Goal: Information Seeking & Learning: Learn about a topic

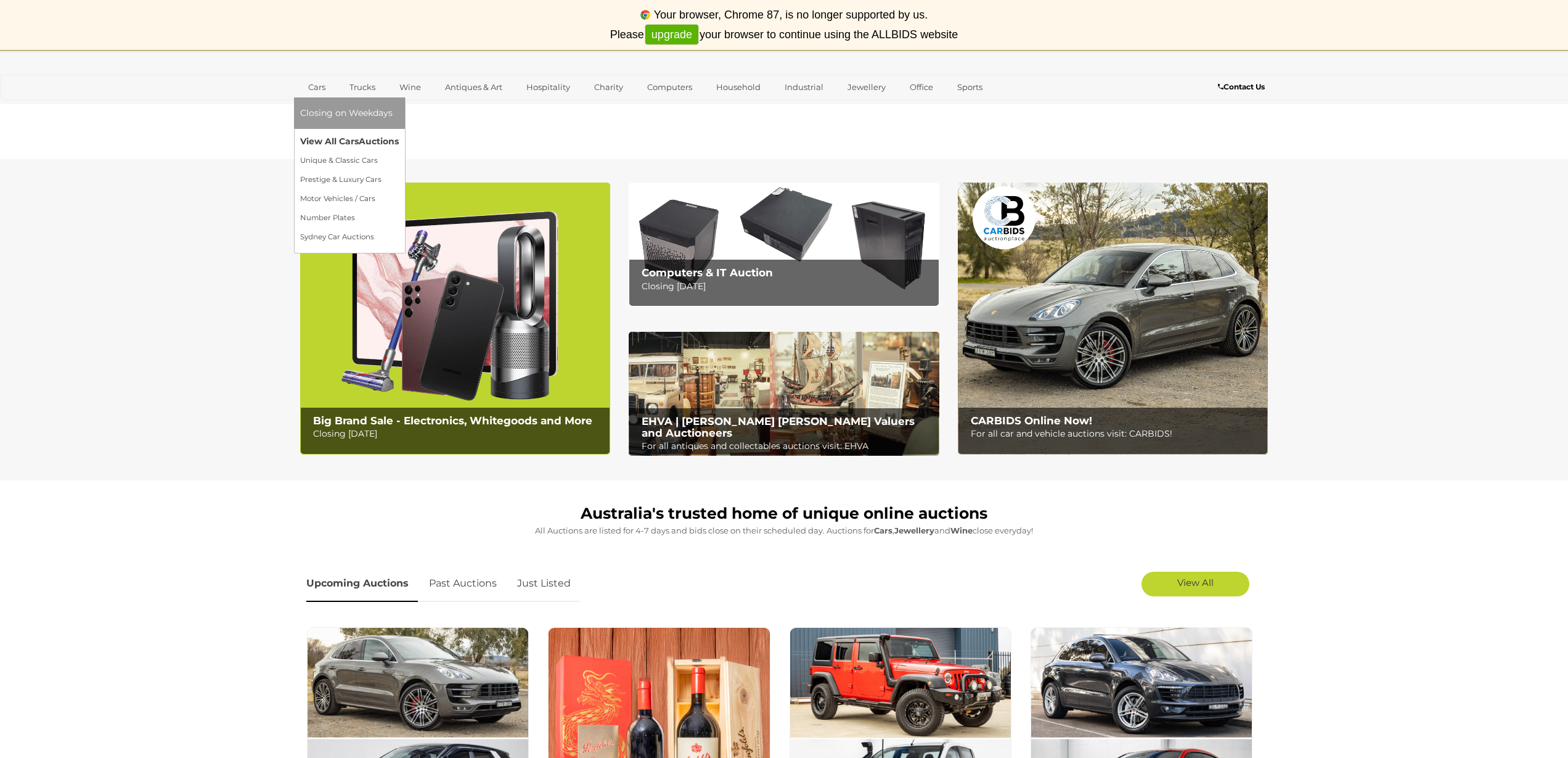
click at [325, 138] on link "View All Cars Auctions" at bounding box center [349, 141] width 99 height 19
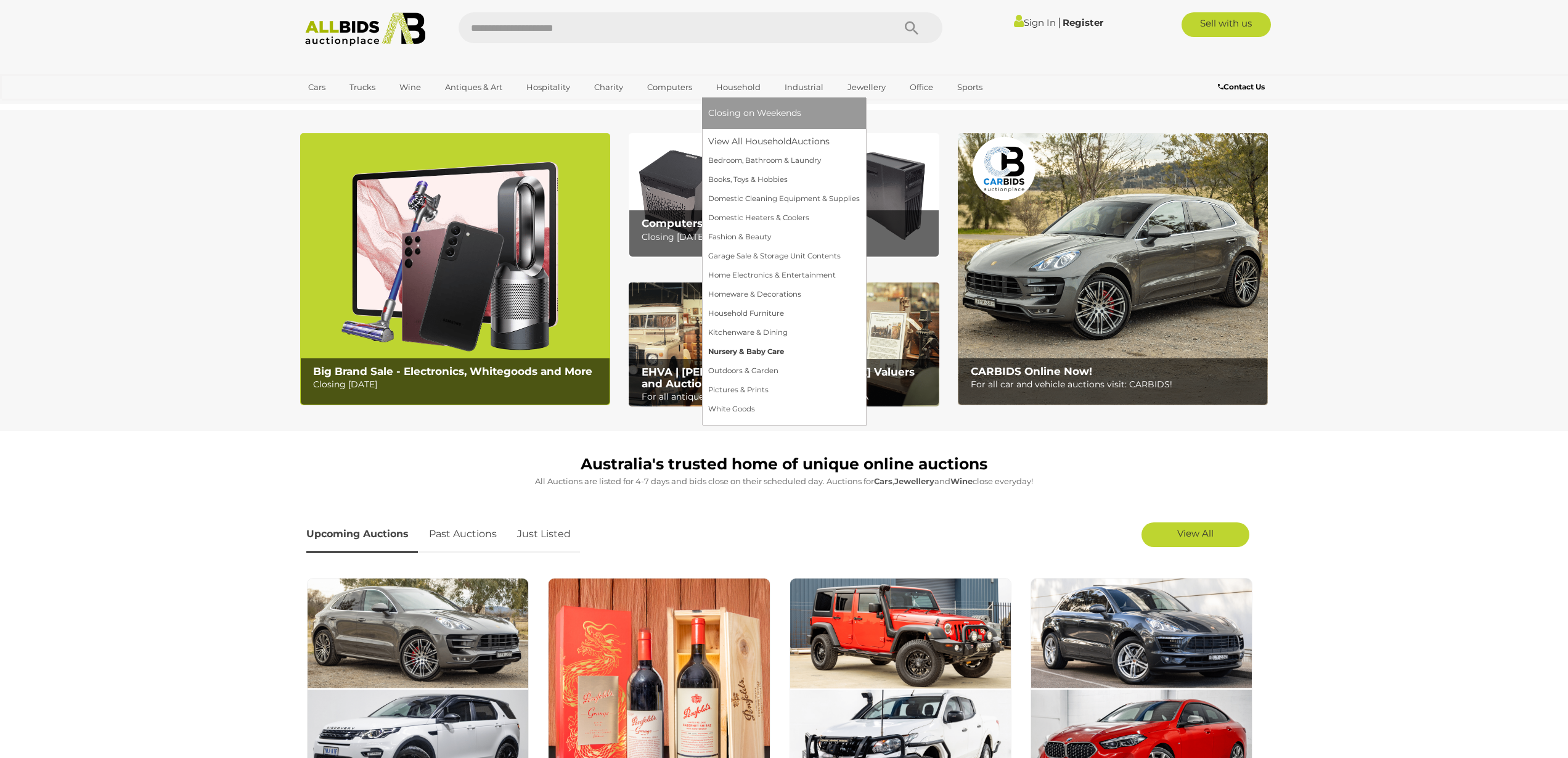
click at [729, 353] on link "Nursery & Baby Care" at bounding box center [784, 352] width 152 height 19
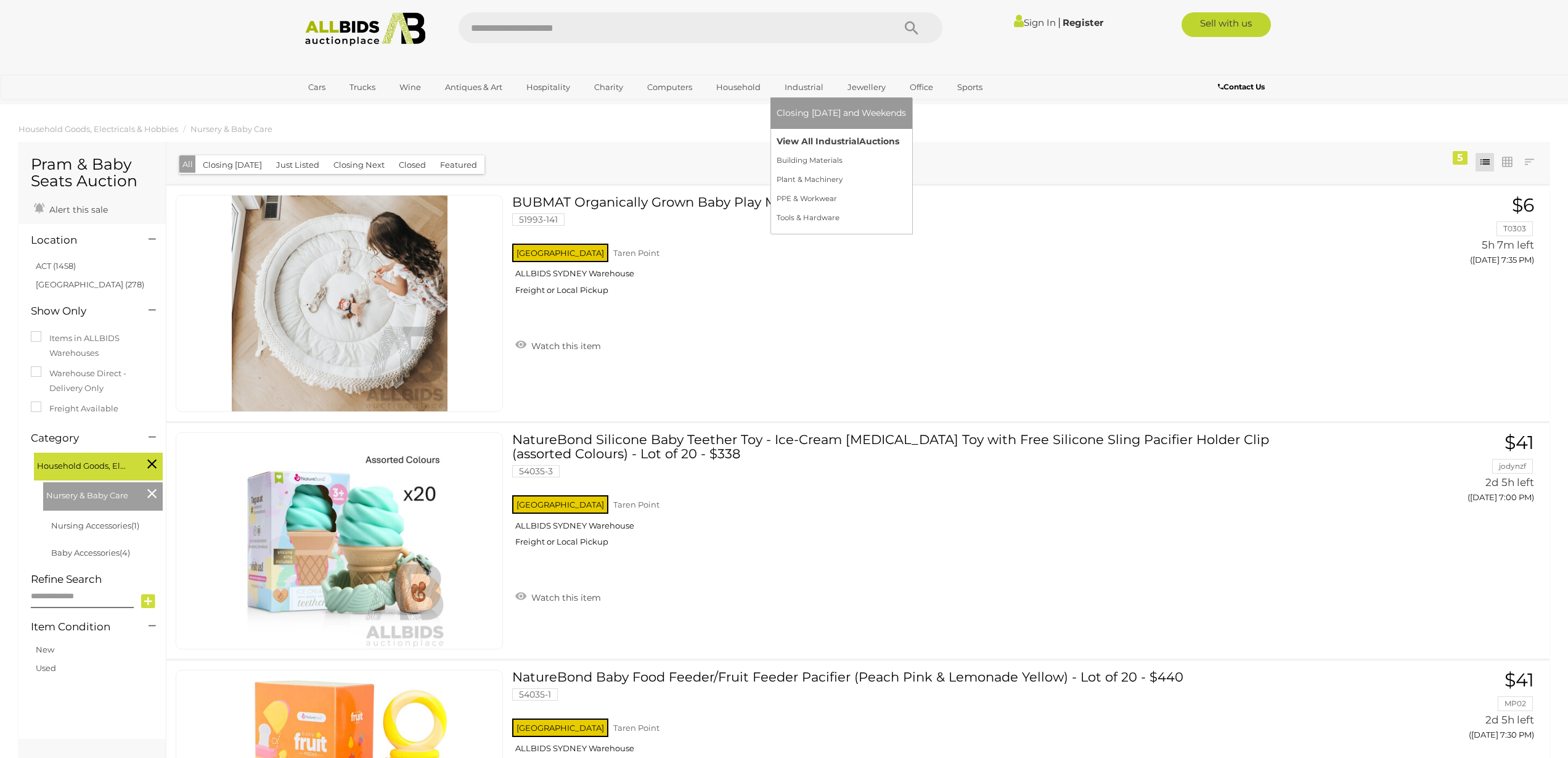
click at [806, 141] on link "View All Industrial Auctions" at bounding box center [841, 141] width 130 height 19
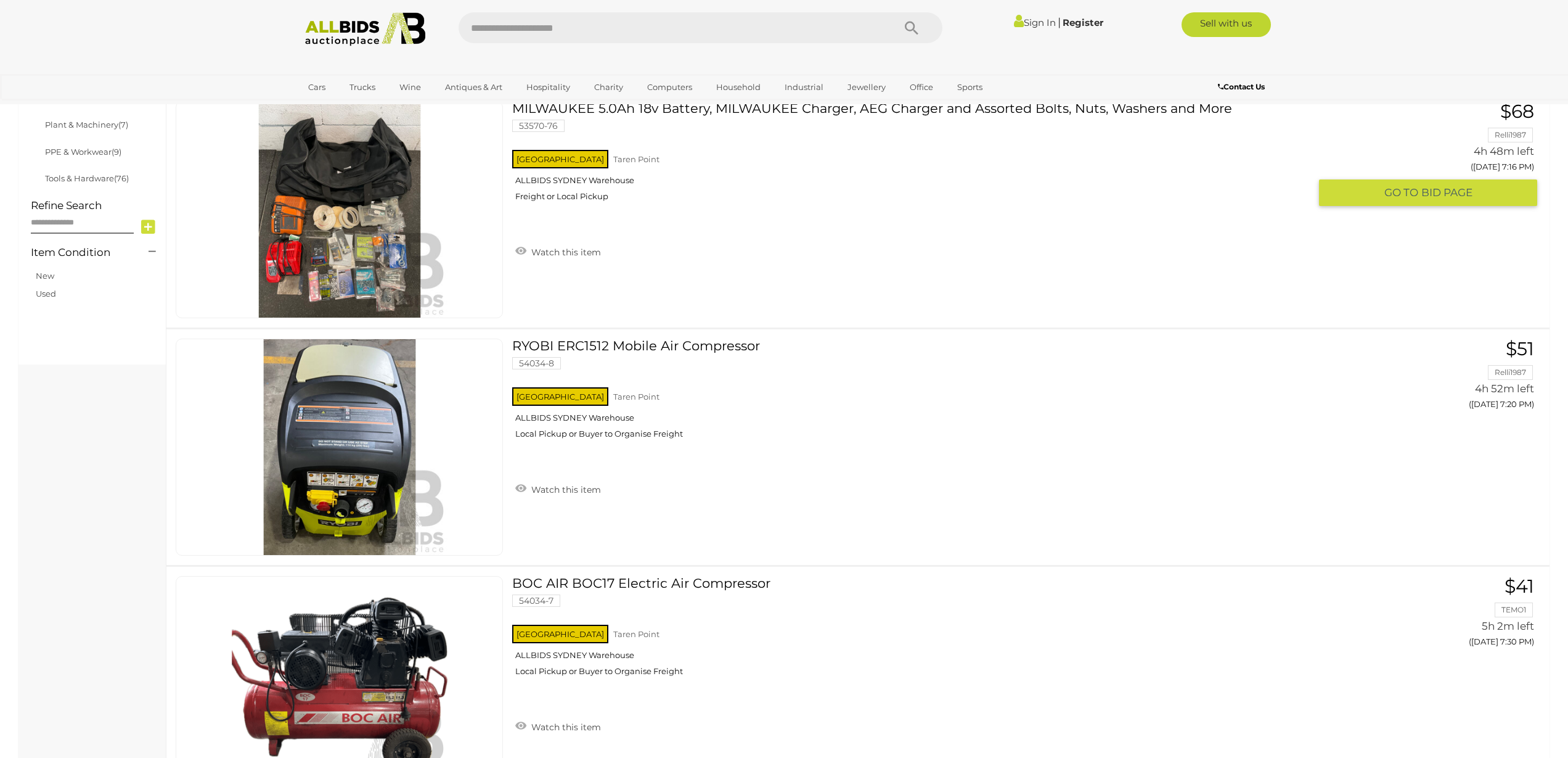
scroll to position [572, 0]
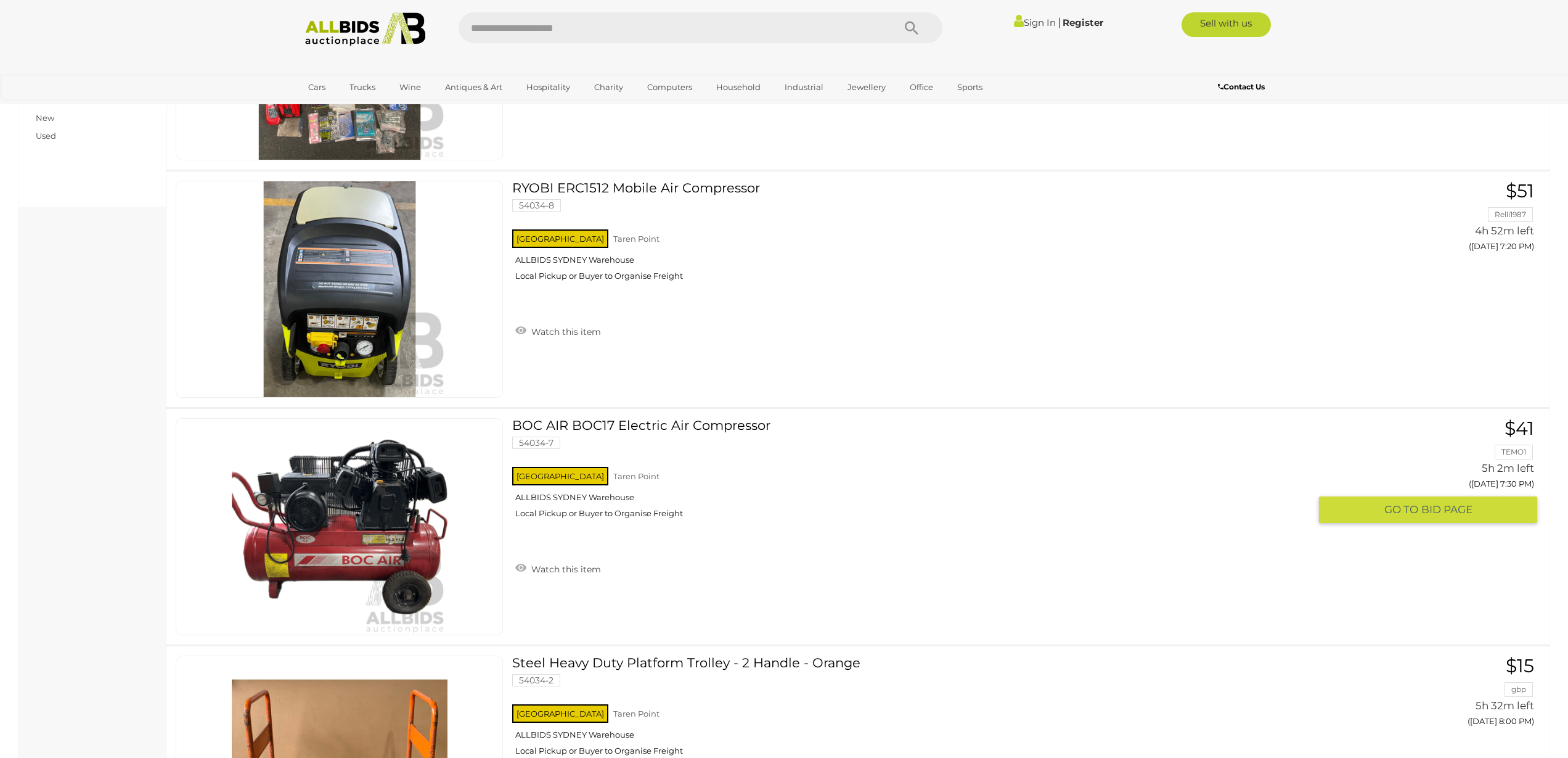
click at [350, 494] on link at bounding box center [339, 526] width 327 height 217
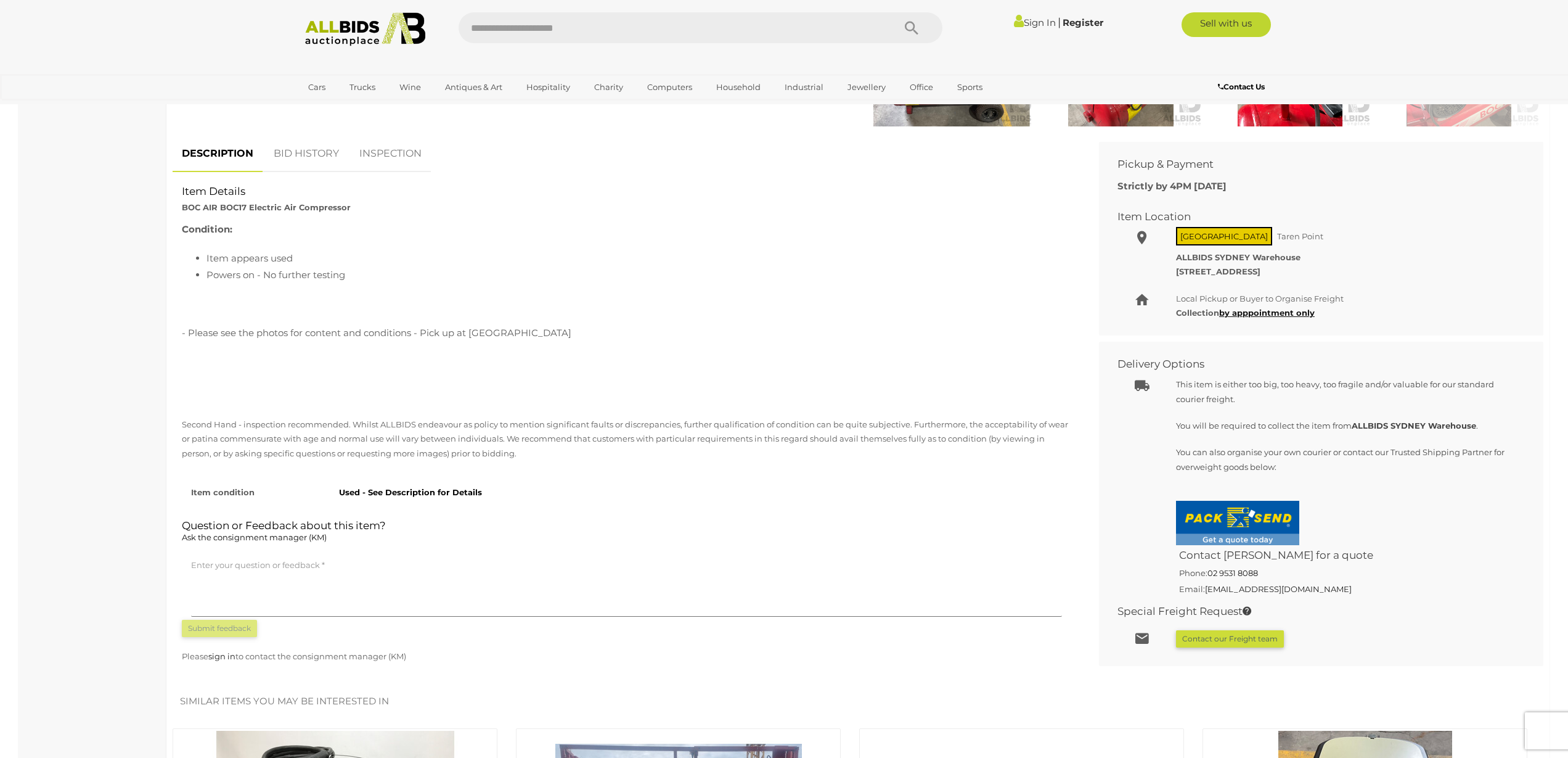
scroll to position [371, 0]
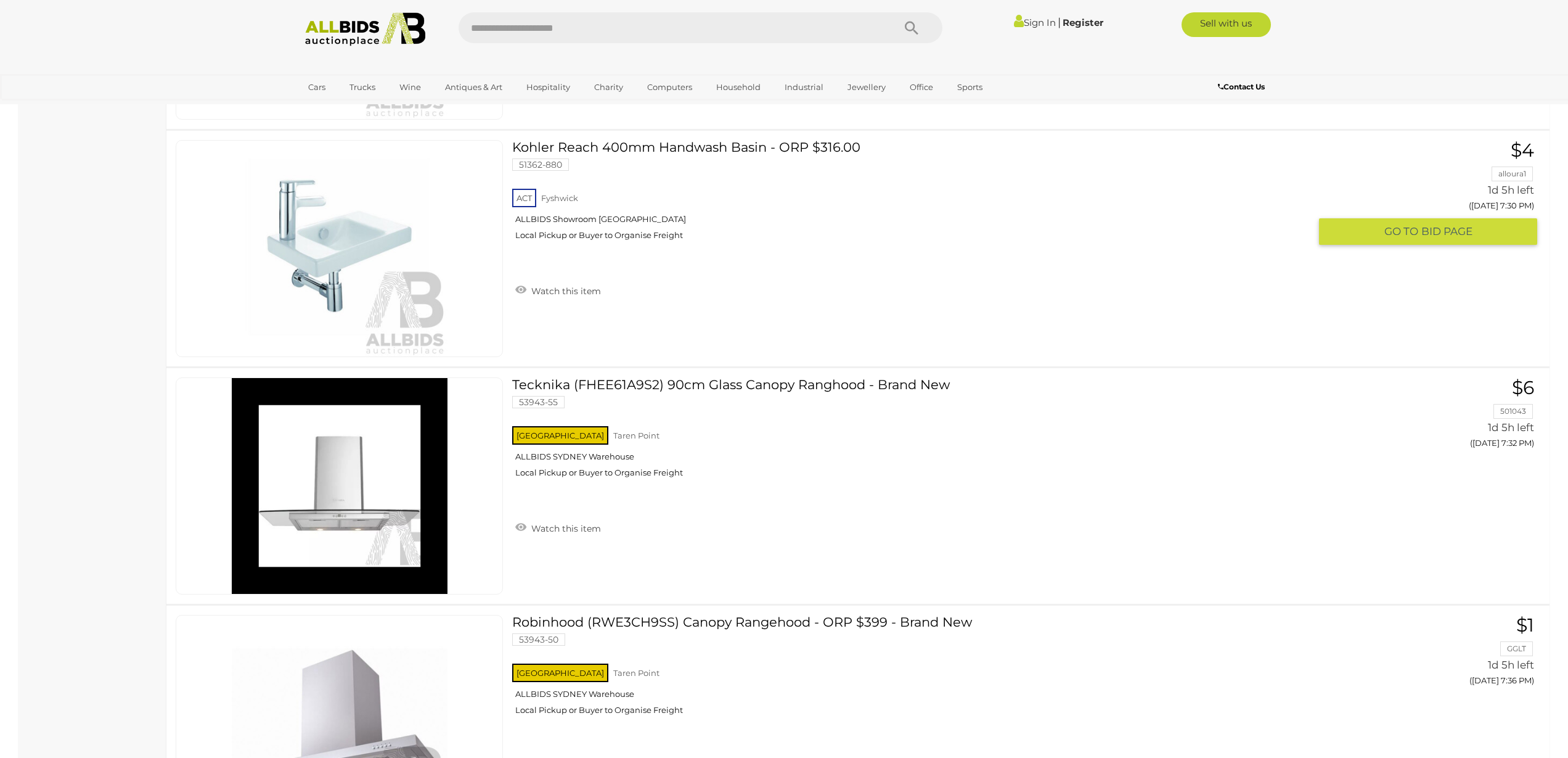
scroll to position [6303, 0]
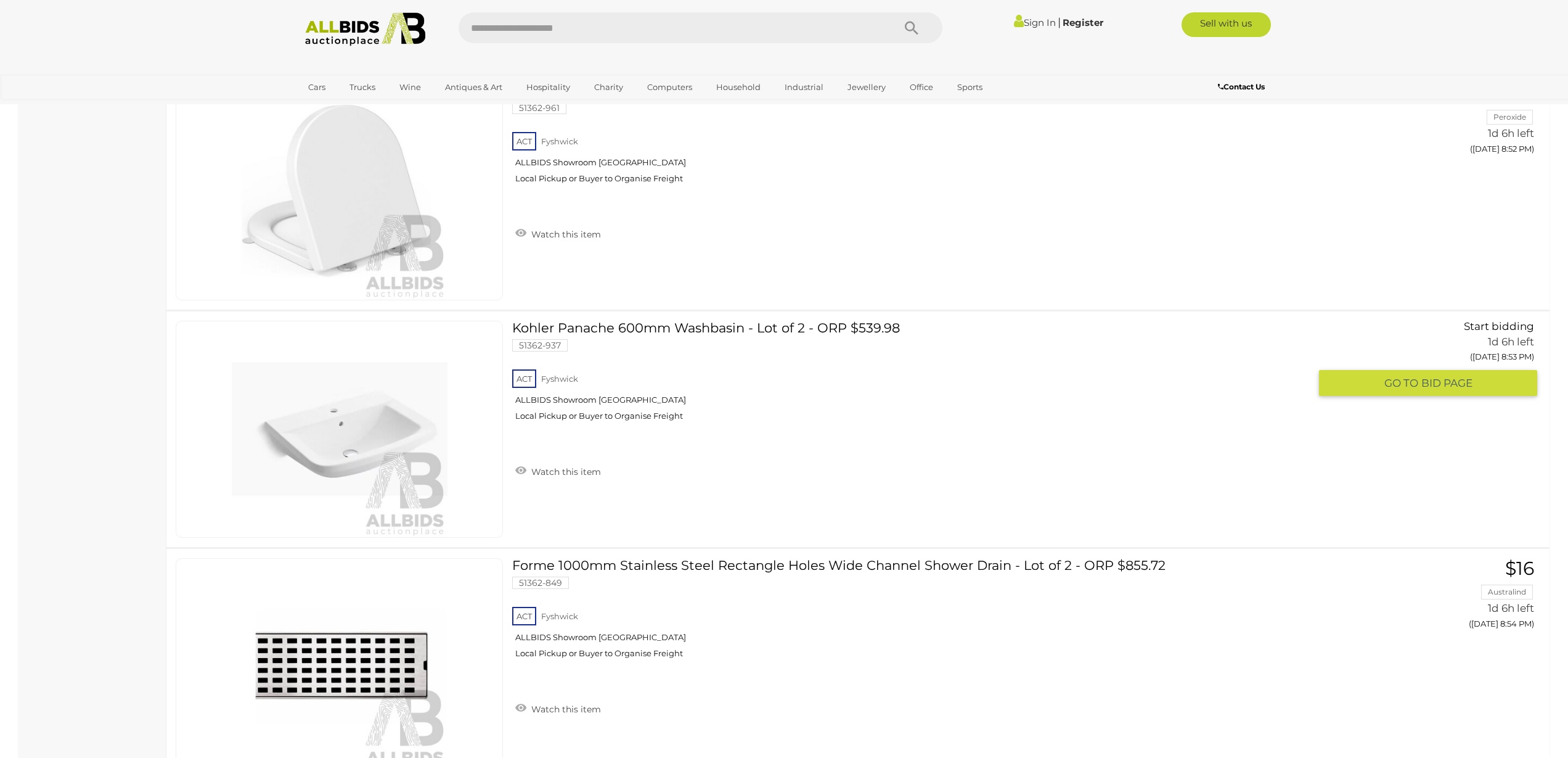
drag, startPoint x: 441, startPoint y: 335, endPoint x: 435, endPoint y: 340, distance: 7.8
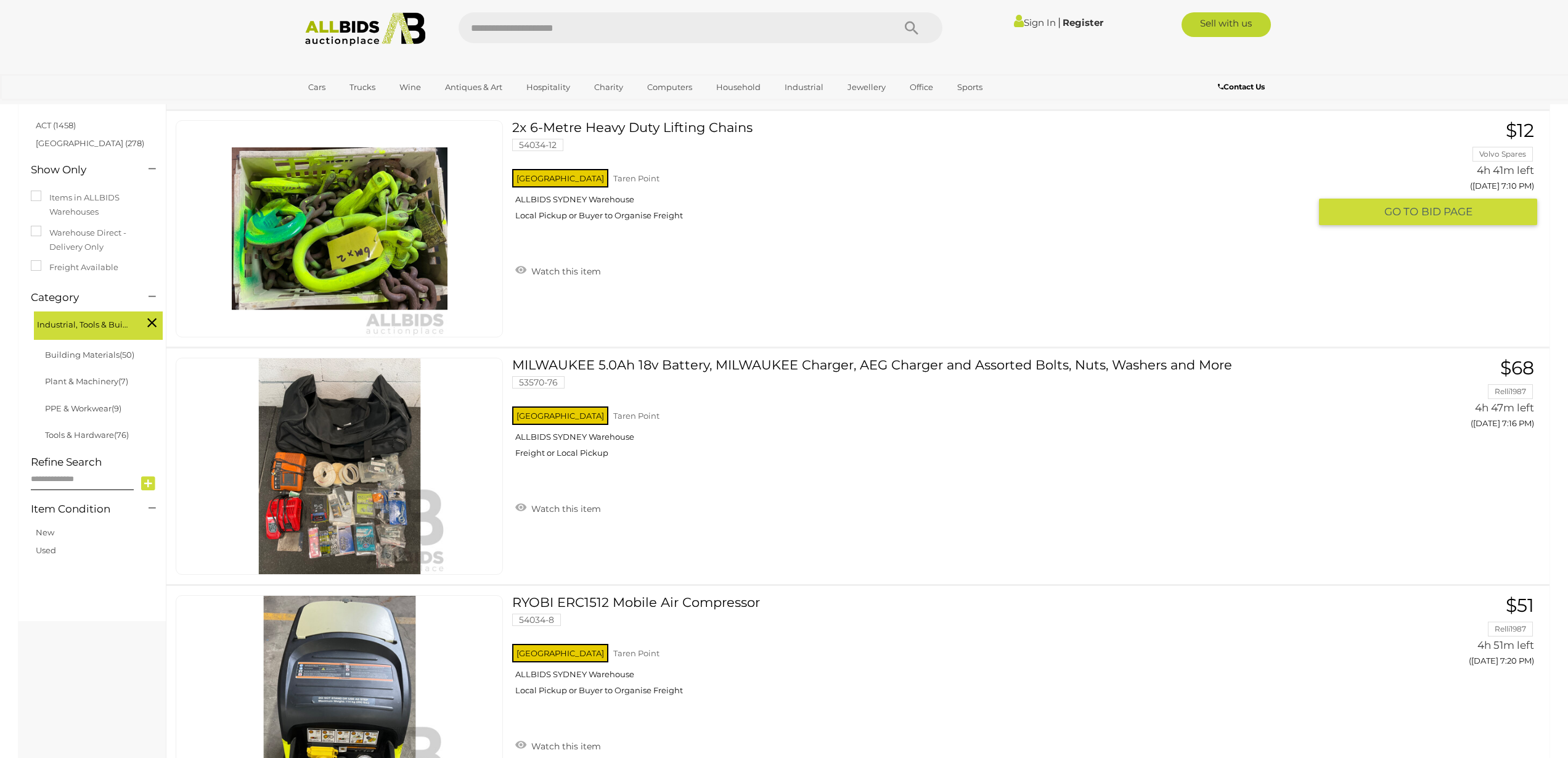
scroll to position [336, 0]
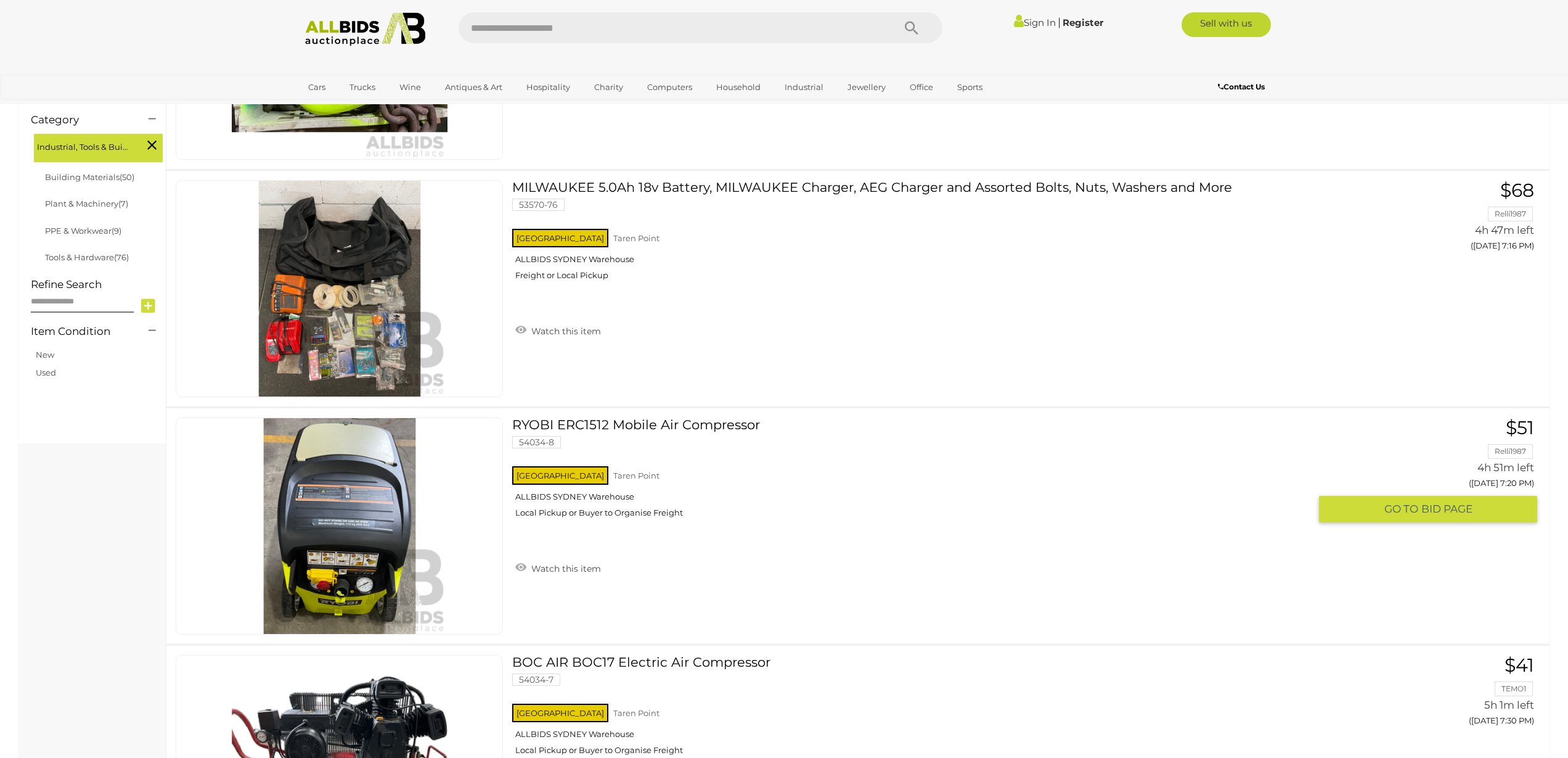
click at [405, 475] on link at bounding box center [339, 525] width 327 height 217
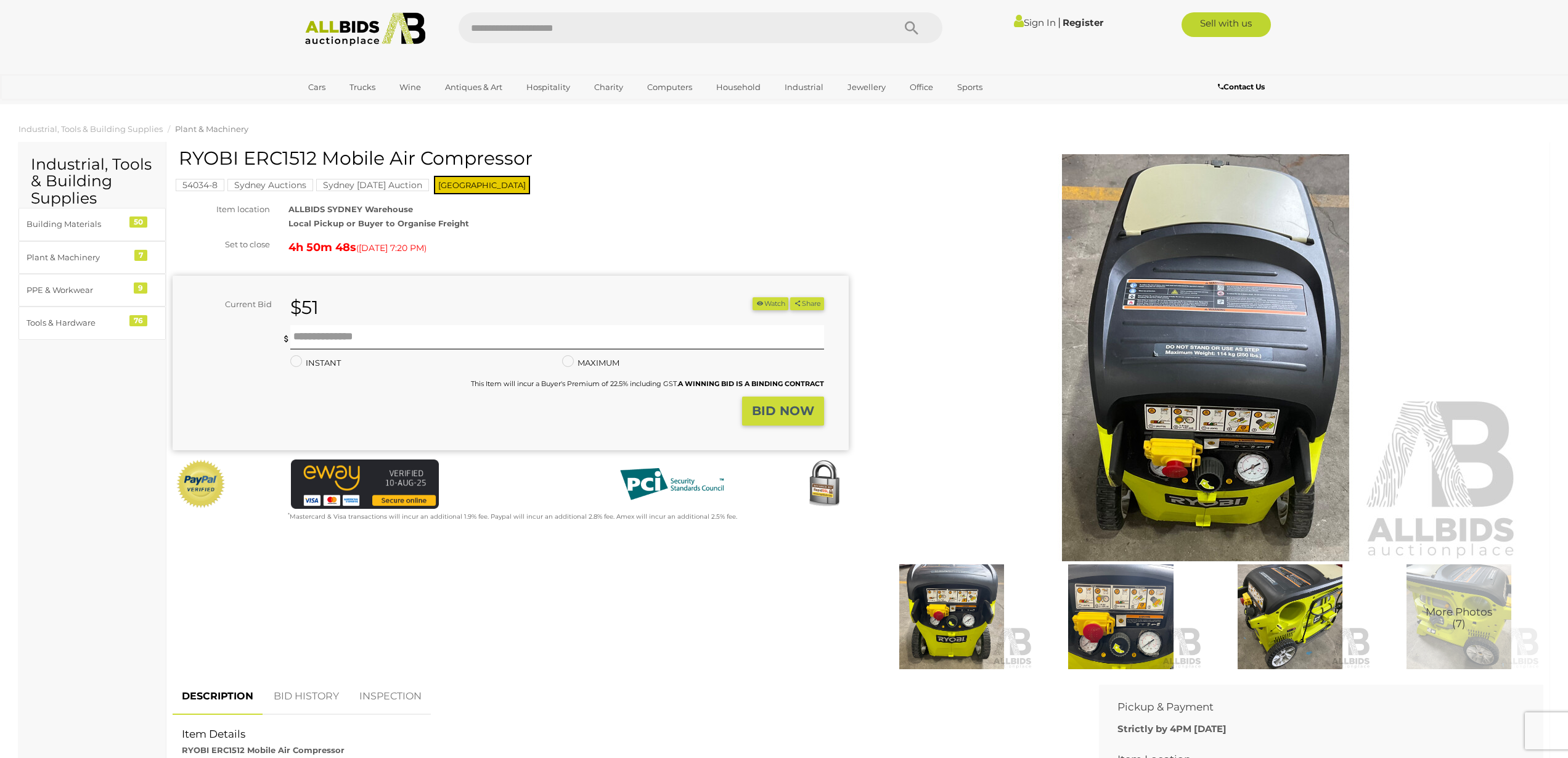
click at [1311, 614] on img at bounding box center [1290, 616] width 163 height 105
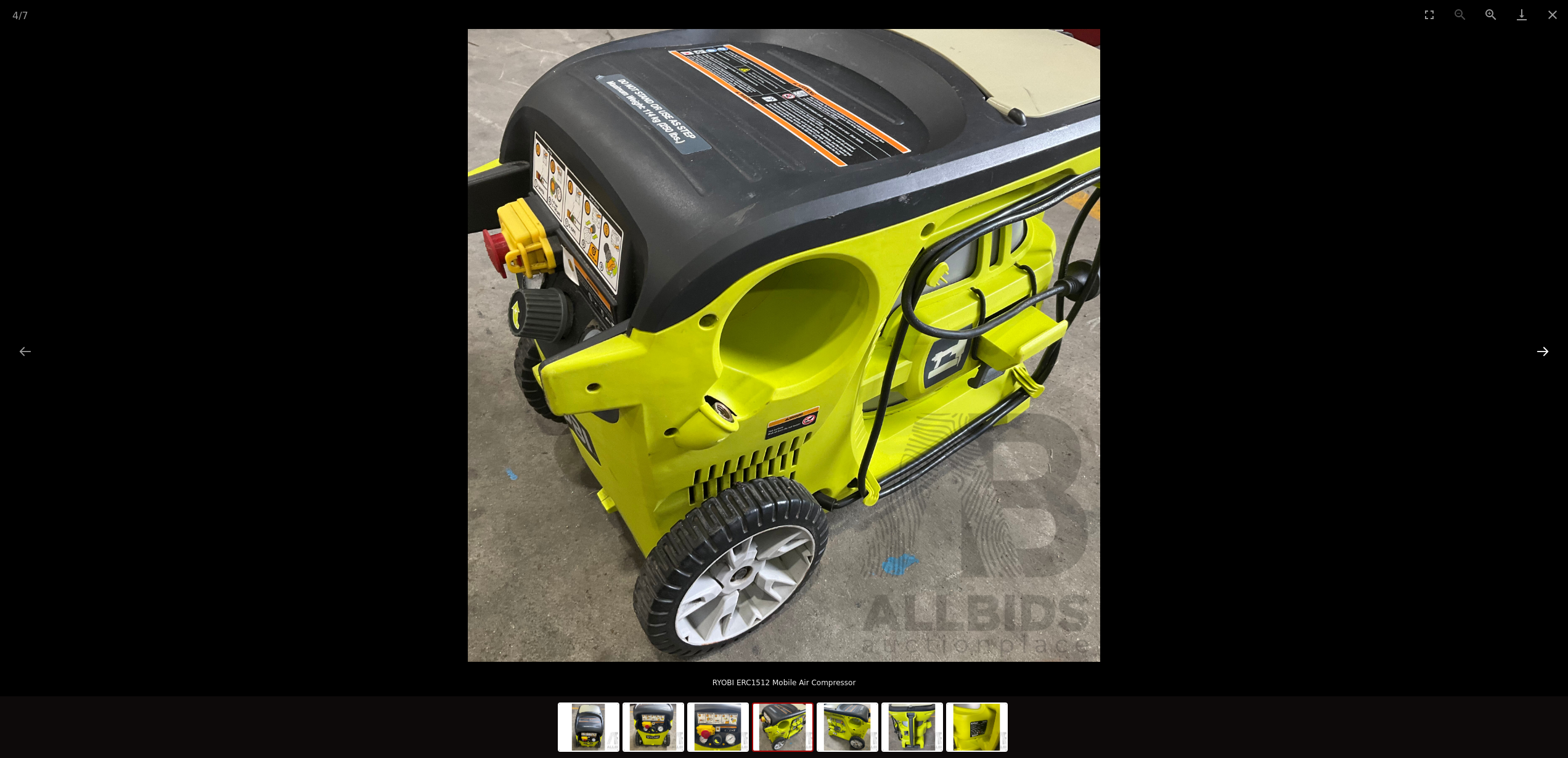
click at [1545, 350] on button "Next slide" at bounding box center [1543, 352] width 26 height 24
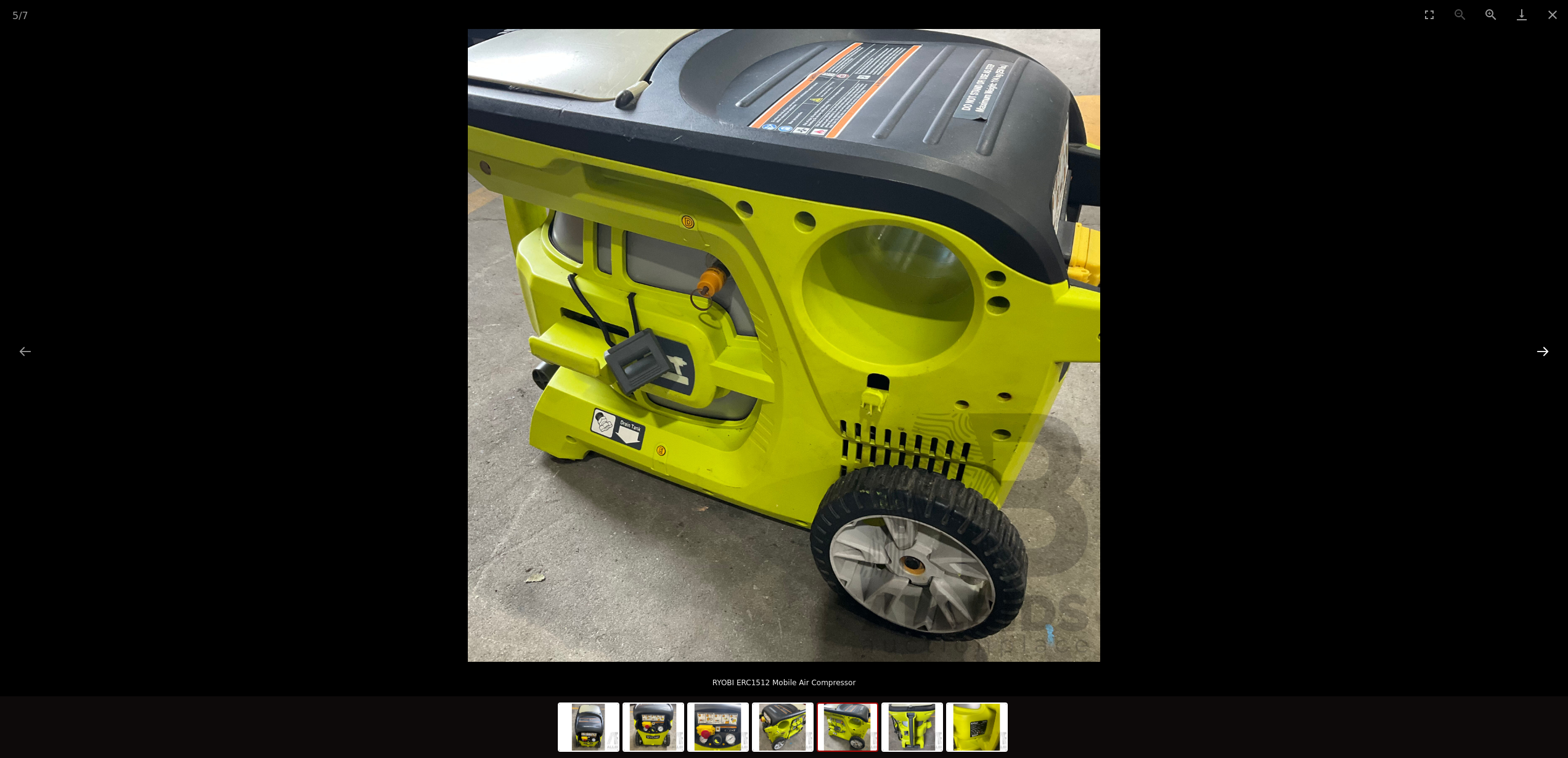
click at [1544, 350] on button "Next slide" at bounding box center [1543, 352] width 26 height 24
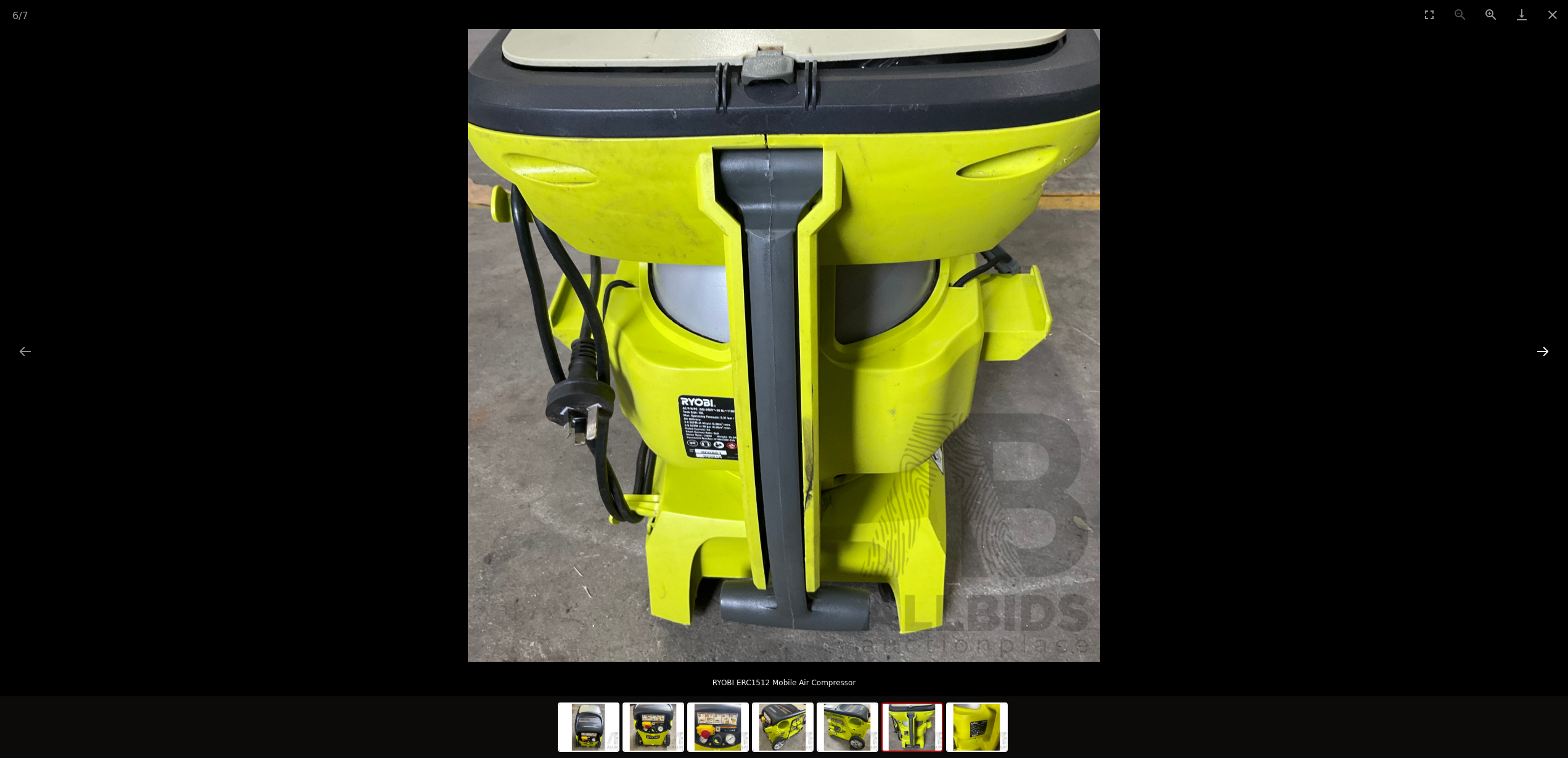
click at [1544, 351] on button "Next slide" at bounding box center [1543, 352] width 26 height 24
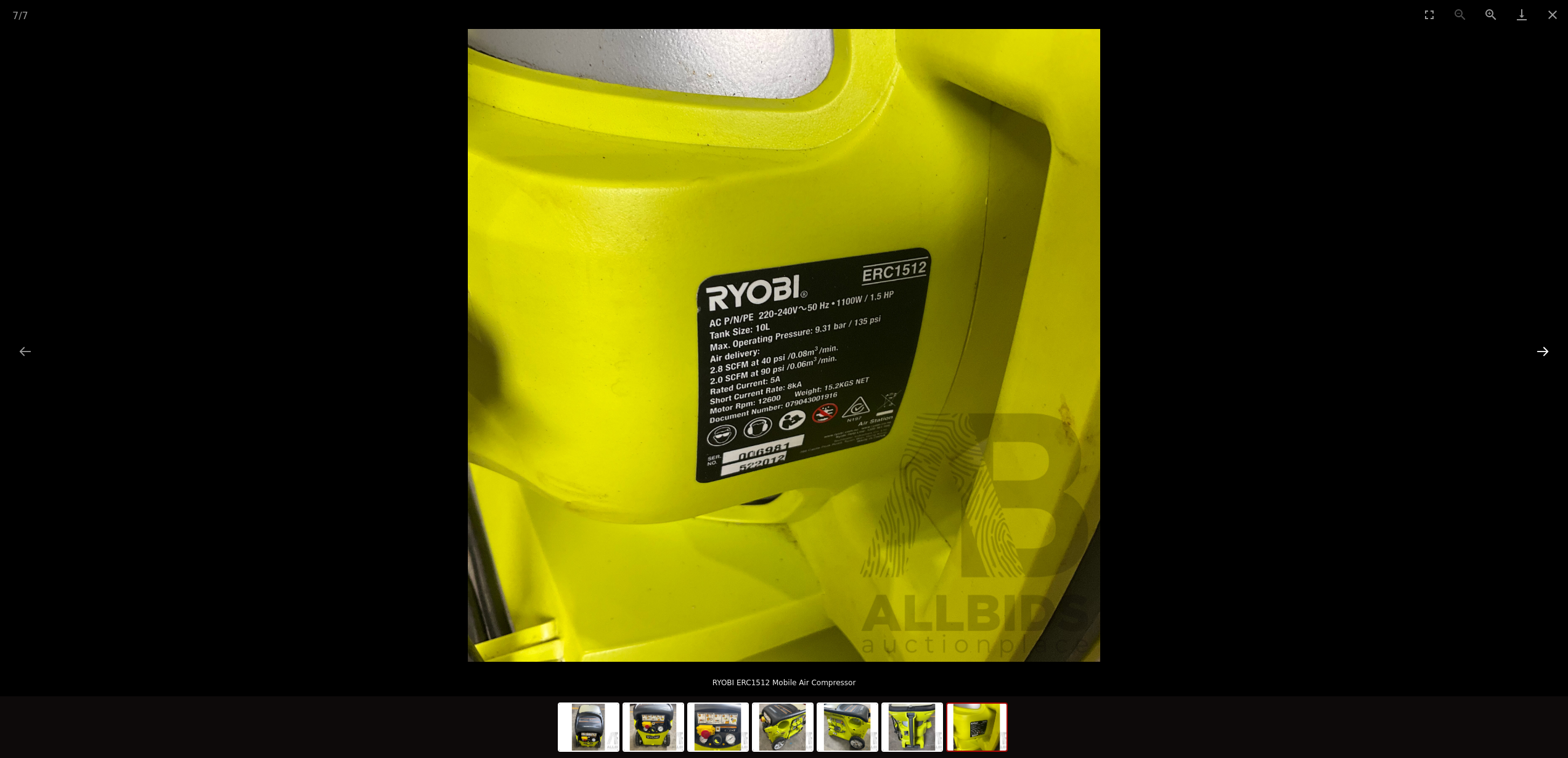
click at [1543, 350] on button "Next slide" at bounding box center [1543, 352] width 26 height 24
